Goal: Check status: Check status

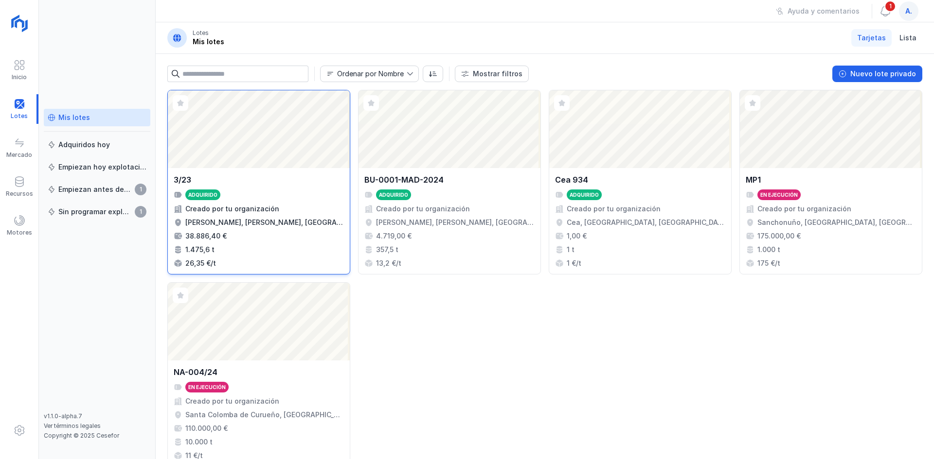
click at [210, 136] on div "Abrir lote" at bounding box center [259, 129] width 182 height 78
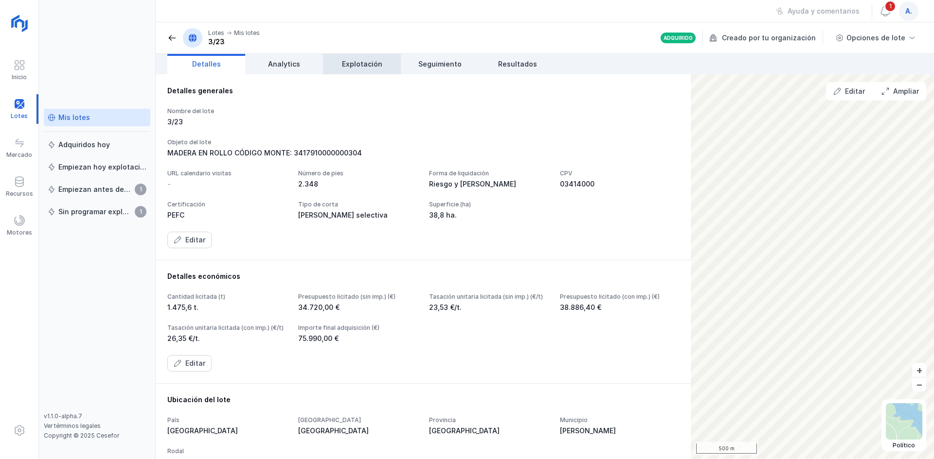
click at [379, 64] on span "Explotación" at bounding box center [362, 64] width 40 height 10
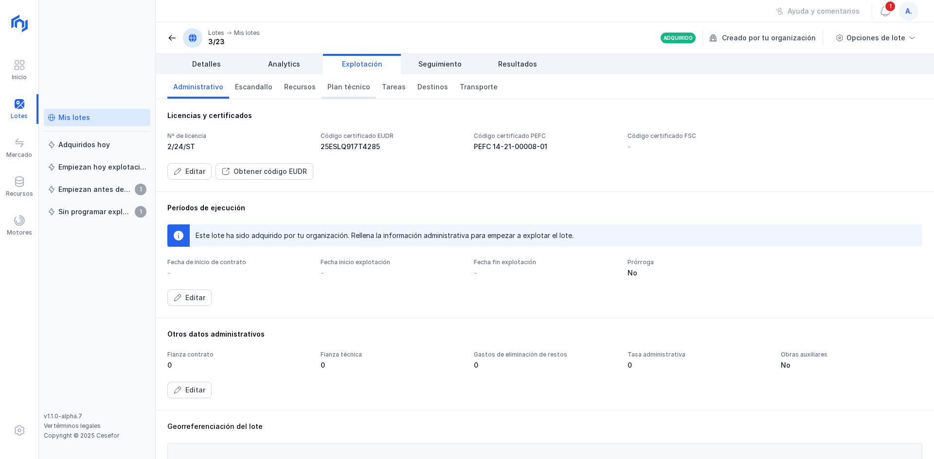
click at [346, 85] on span "Plan técnico" at bounding box center [348, 87] width 43 height 10
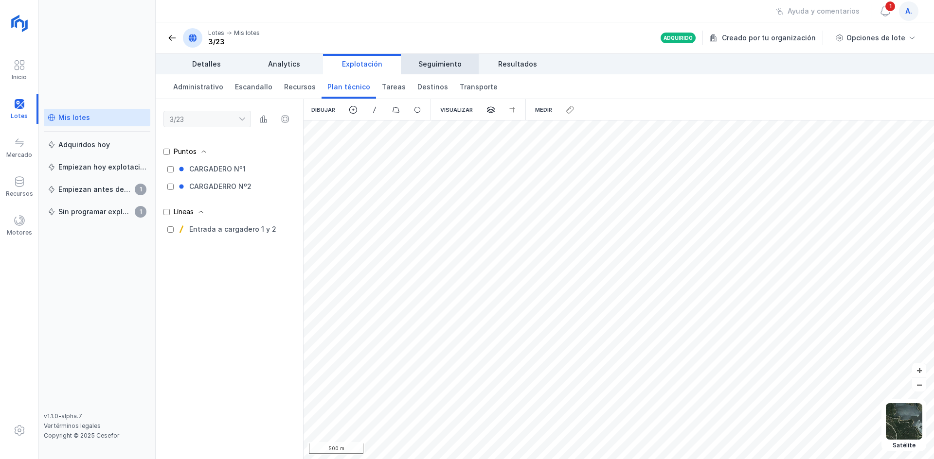
click at [441, 68] on span "Seguimiento" at bounding box center [439, 64] width 43 height 10
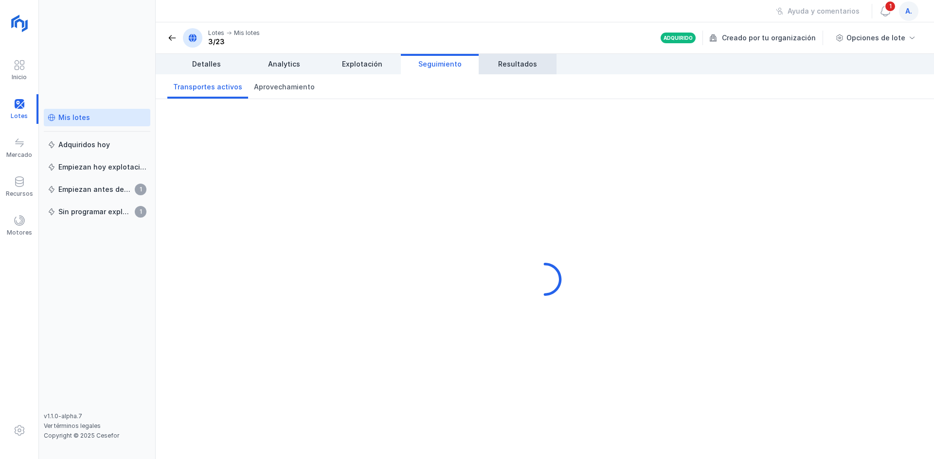
click at [504, 68] on span "Resultados" at bounding box center [517, 64] width 39 height 10
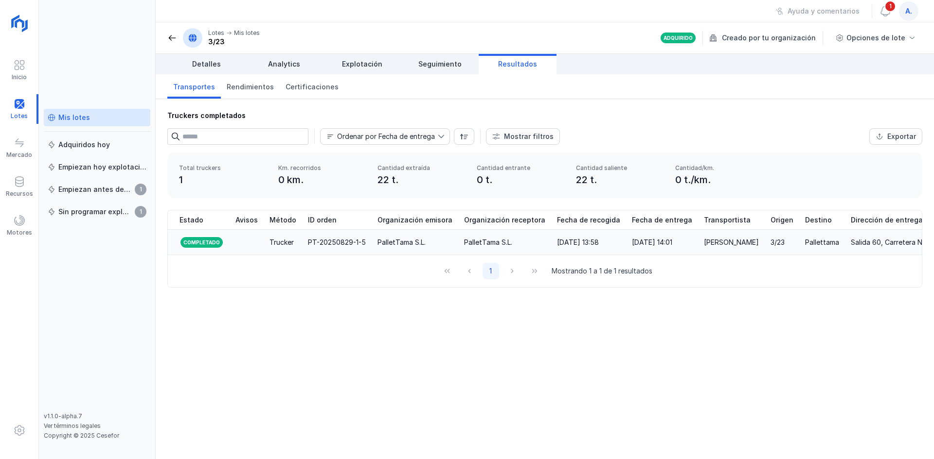
drag, startPoint x: 747, startPoint y: 243, endPoint x: 735, endPoint y: 242, distance: 12.7
click at [735, 242] on div "[PERSON_NAME]" at bounding box center [731, 243] width 55 height 10
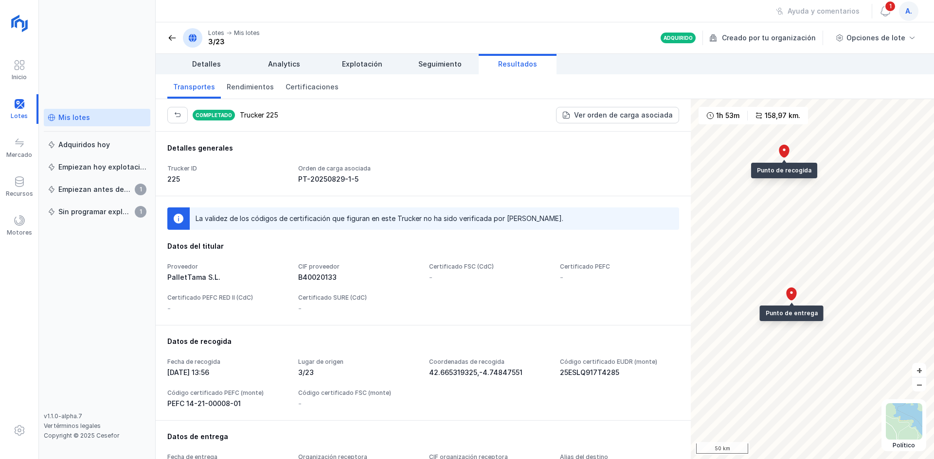
drag, startPoint x: 632, startPoint y: 394, endPoint x: 652, endPoint y: 335, distance: 62.0
click at [652, 335] on div "Datos de recogida Fecha de recogida [DATE] 13:56 Lugar de origen 3/23 Coordenad…" at bounding box center [423, 372] width 535 height 95
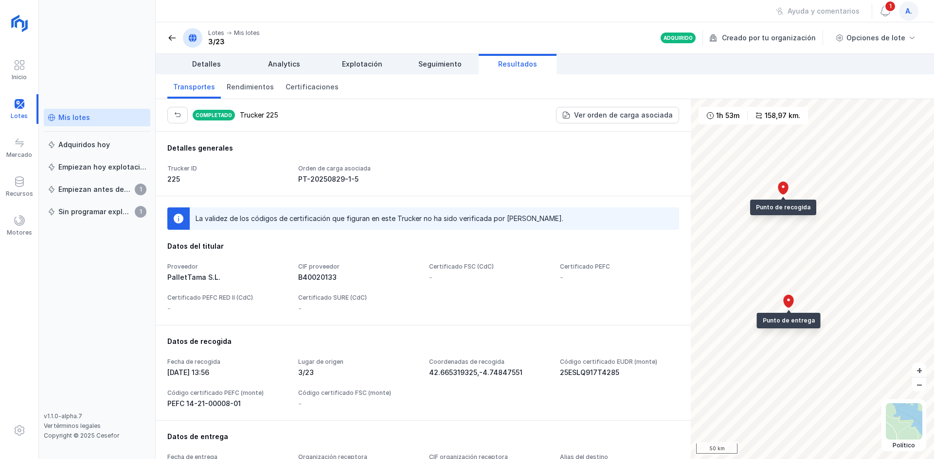
scroll to position [286, 0]
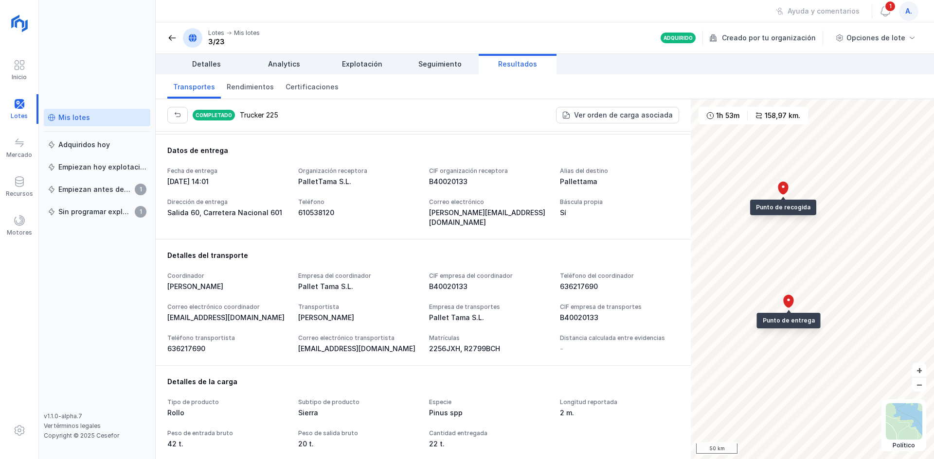
drag, startPoint x: 626, startPoint y: 370, endPoint x: 619, endPoint y: 244, distance: 126.1
click at [619, 244] on div "Detalles generales Trucker ID 225 Orden de carga asociada PT-20250829-1-5 La va…" at bounding box center [423, 296] width 535 height 328
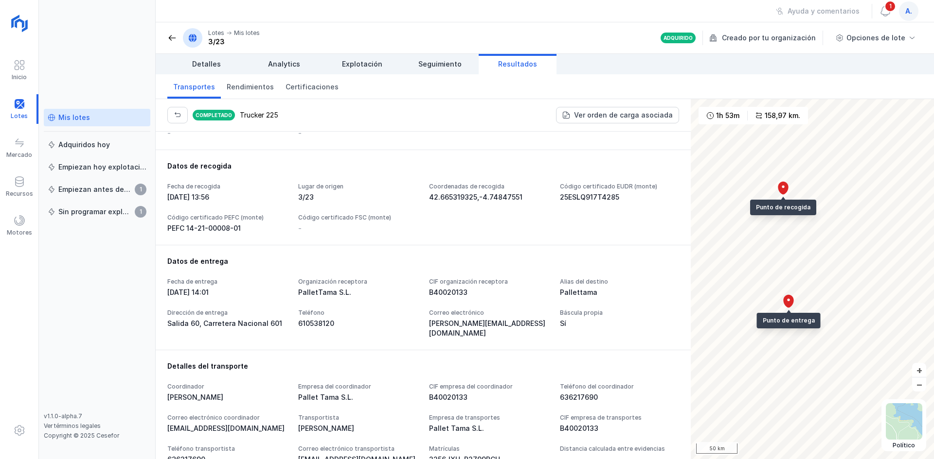
scroll to position [0, 0]
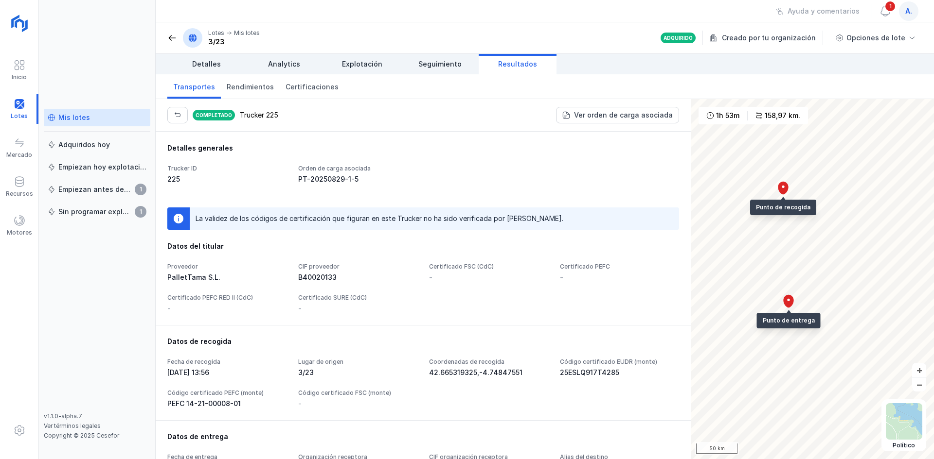
click at [171, 40] on span at bounding box center [172, 38] width 10 height 10
